Goal: Information Seeking & Learning: Learn about a topic

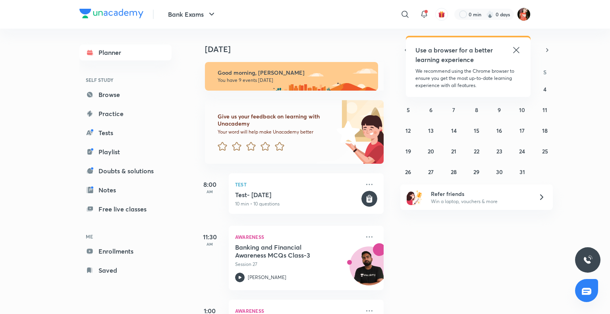
click at [515, 52] on icon at bounding box center [517, 50] width 10 height 10
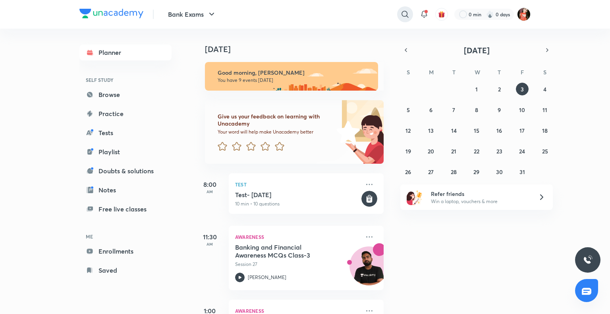
click at [402, 11] on icon at bounding box center [405, 15] width 10 height 10
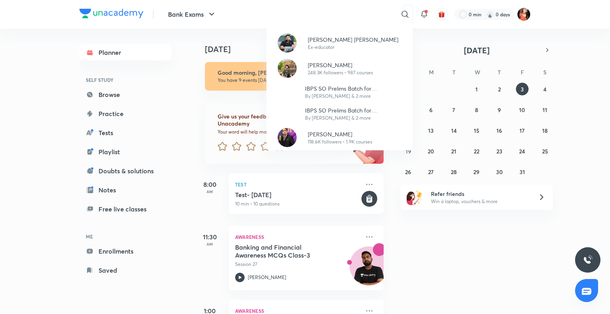
click at [289, 50] on img at bounding box center [287, 42] width 19 height 19
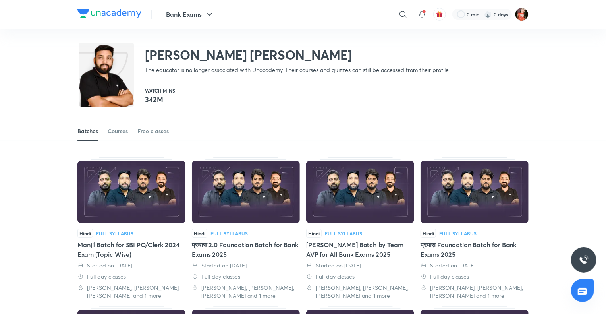
click at [134, 127] on div "Batches Courses Free classes" at bounding box center [302, 131] width 451 height 19
click at [133, 129] on div "Batches Courses Free classes" at bounding box center [302, 131] width 451 height 19
click at [117, 128] on div "Courses" at bounding box center [118, 131] width 20 height 8
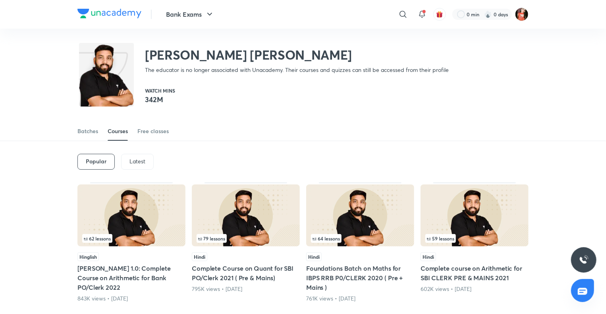
click at [134, 161] on p "Latest" at bounding box center [137, 161] width 16 height 6
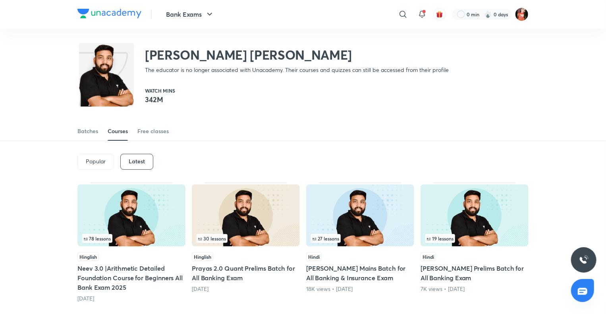
click at [156, 235] on div "78 lessons" at bounding box center [131, 238] width 98 height 9
click at [146, 216] on img at bounding box center [131, 215] width 108 height 62
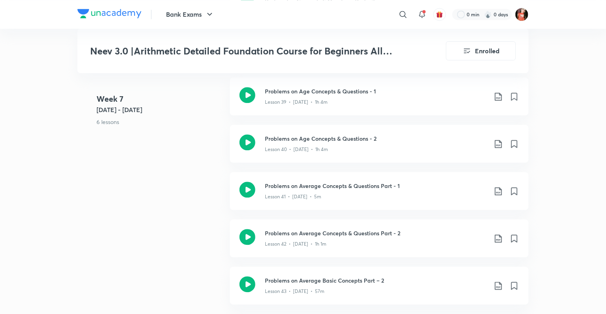
scroll to position [2502, 0]
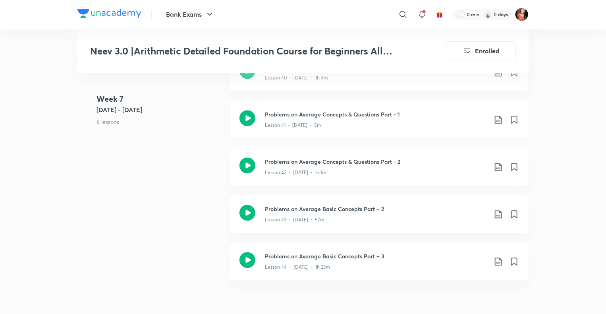
click at [496, 116] on icon at bounding box center [498, 120] width 7 height 8
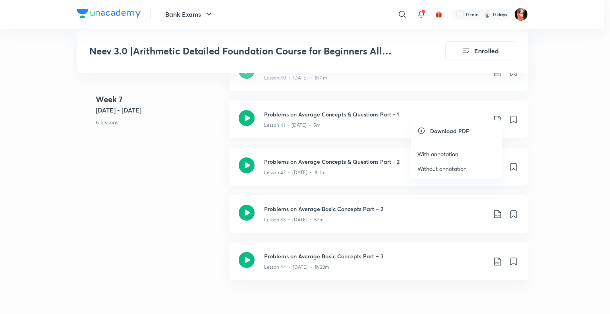
click at [452, 166] on p "Without annotation" at bounding box center [441, 168] width 49 height 8
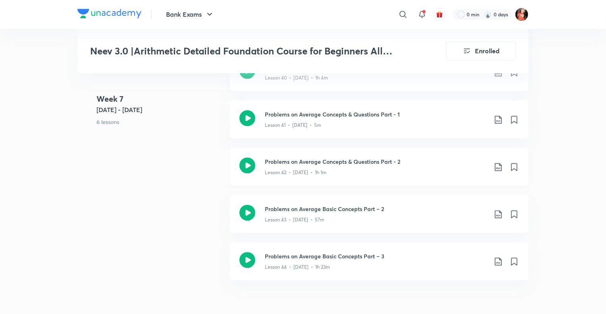
click at [499, 162] on icon at bounding box center [499, 167] width 10 height 10
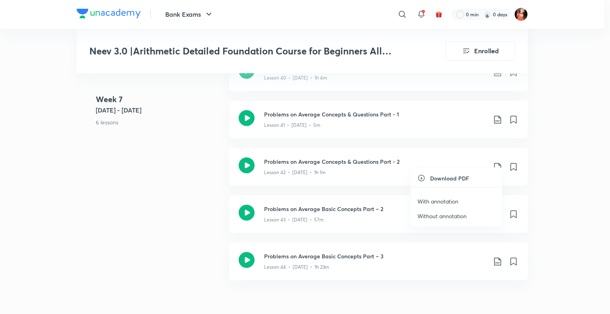
click at [437, 214] on p "Without annotation" at bounding box center [441, 216] width 49 height 8
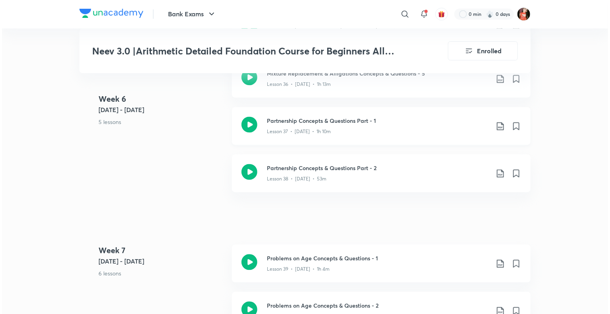
scroll to position [2264, 0]
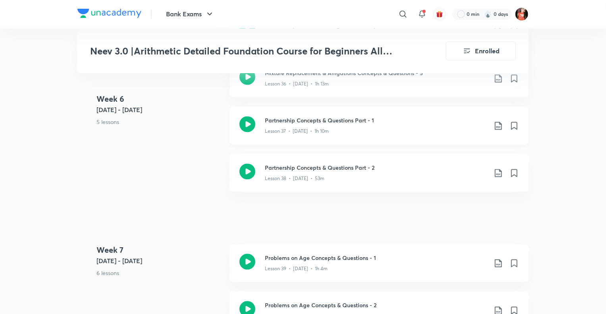
click at [497, 121] on icon at bounding box center [499, 126] width 10 height 10
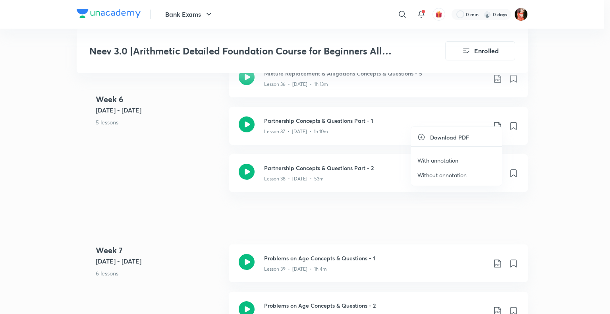
click at [463, 172] on p "Without annotation" at bounding box center [441, 175] width 49 height 8
